Goal: Download file/media

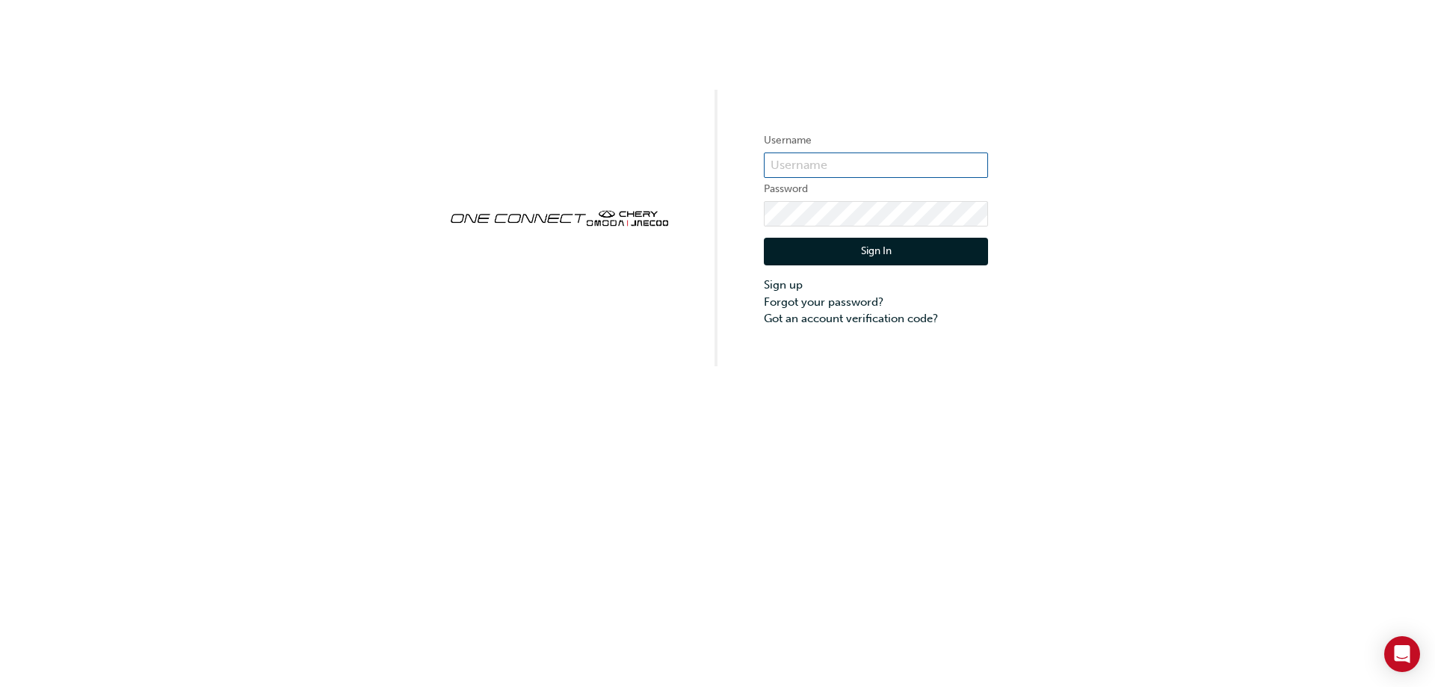
type input "CHAU0917"
click at [817, 249] on button "Sign In" at bounding box center [876, 252] width 224 height 28
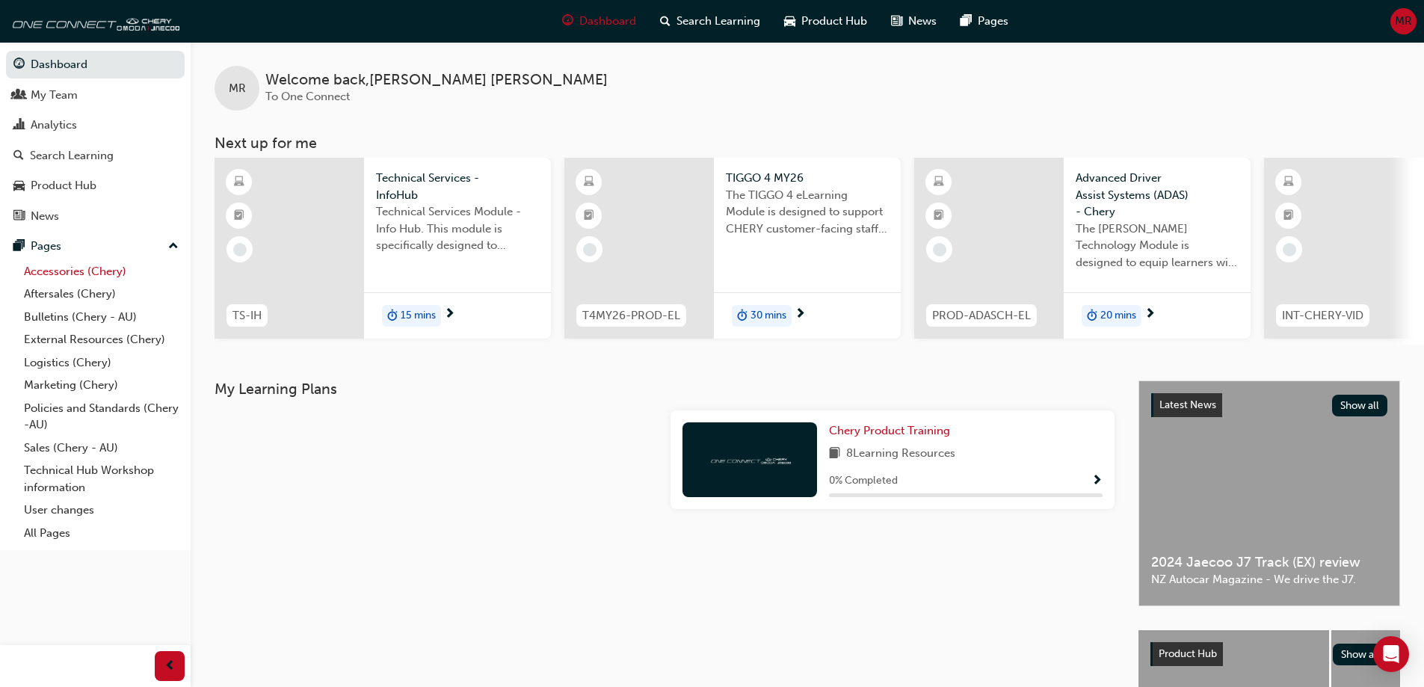
click at [70, 273] on link "Accessories (Chery)" at bounding box center [101, 271] width 167 height 23
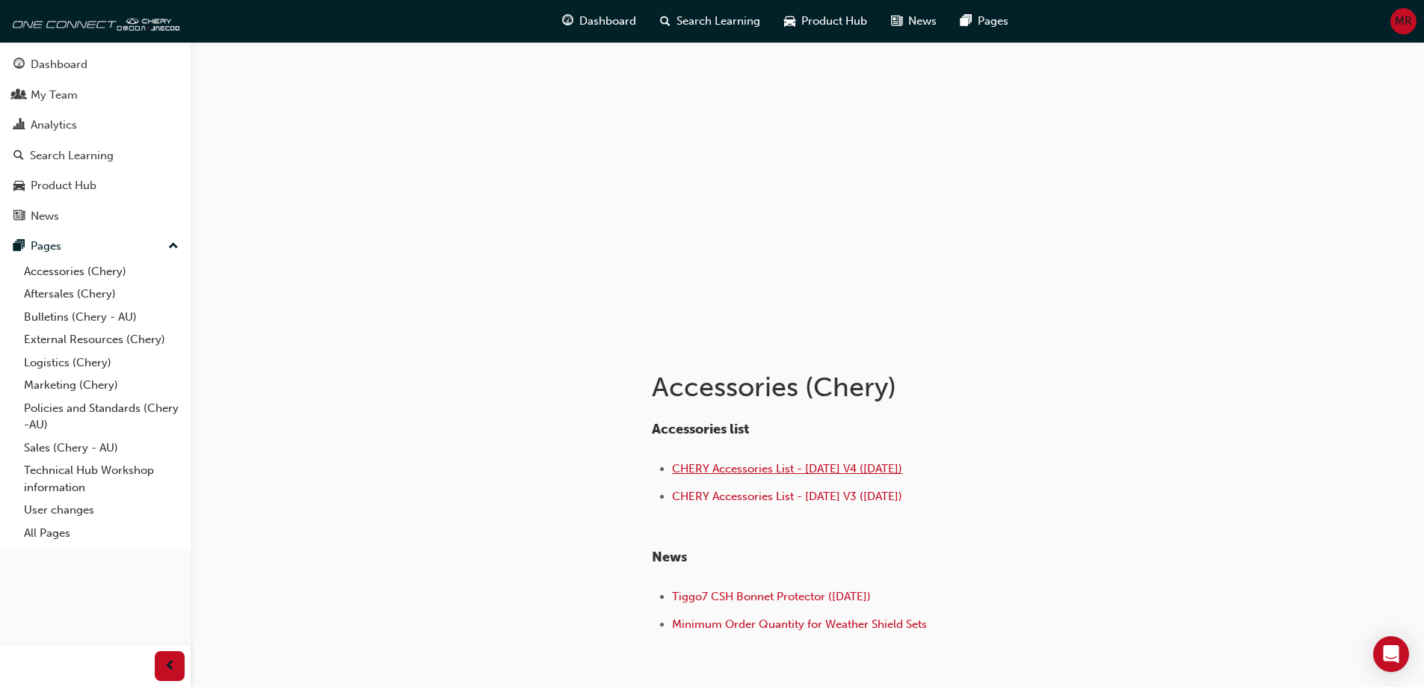
click at [730, 473] on span "CHERY Accessories List - [DATE] V4 ([DATE])" at bounding box center [787, 468] width 230 height 13
